Goal: Find specific page/section: Find specific page/section

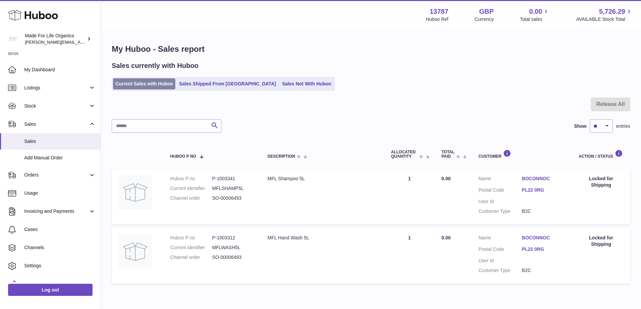
click at [155, 82] on link "Current Sales with Huboo" at bounding box center [144, 83] width 62 height 11
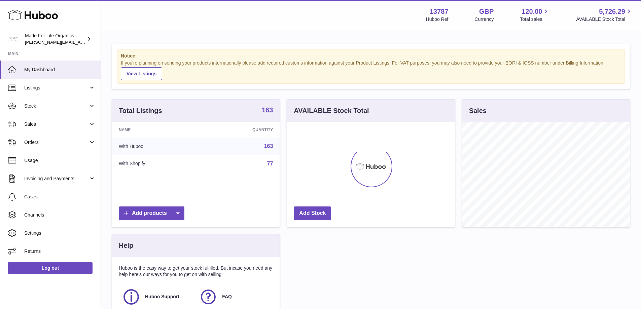
scroll to position [105, 168]
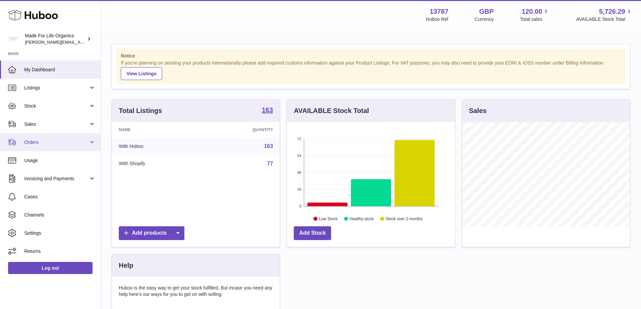
click at [29, 142] on span "Orders" at bounding box center [56, 142] width 64 height 6
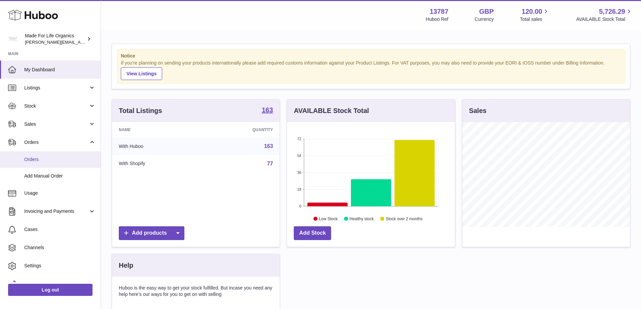
click at [31, 160] on span "Orders" at bounding box center [59, 159] width 71 height 6
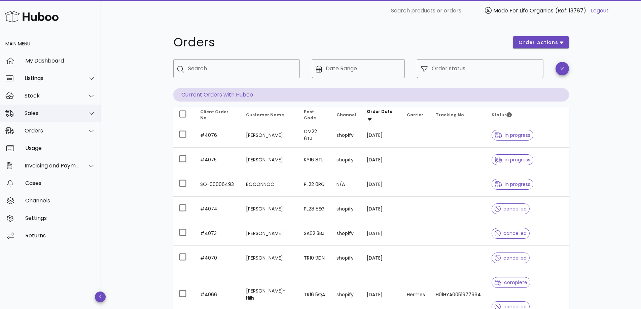
click at [36, 113] on div "Sales" at bounding box center [52, 113] width 55 height 6
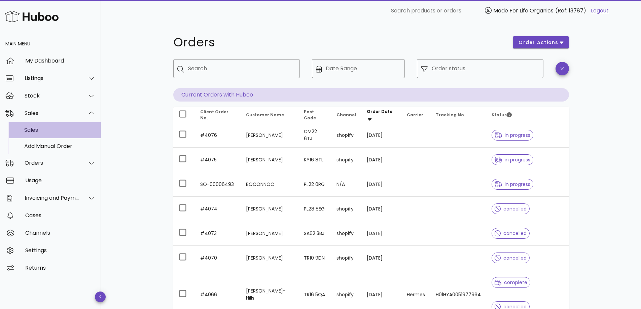
click at [35, 125] on div "Sales" at bounding box center [59, 130] width 71 height 14
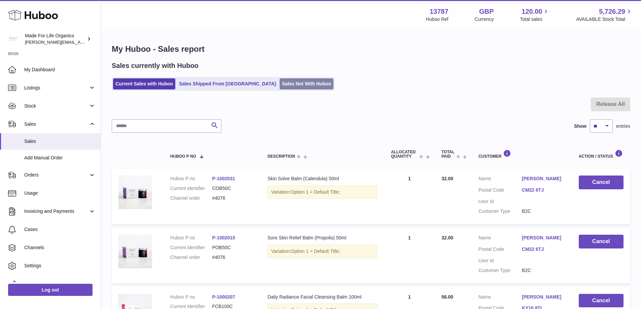
click at [279, 87] on link "Sales Not With Huboo" at bounding box center [306, 83] width 54 height 11
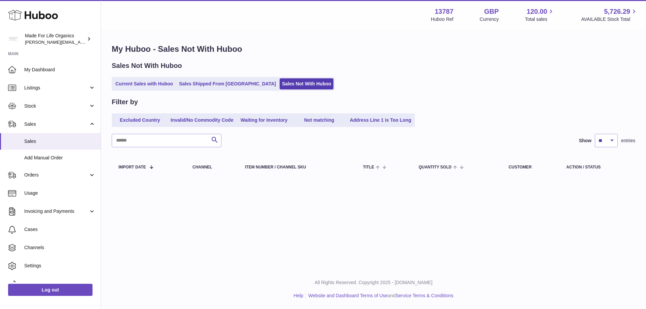
click at [144, 82] on link "Current Sales with Huboo" at bounding box center [144, 83] width 62 height 11
